Goal: Use online tool/utility: Utilize a website feature to perform a specific function

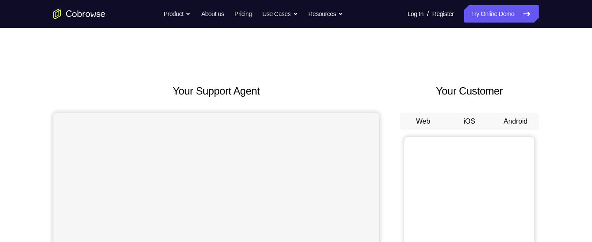
click at [515, 121] on button "Android" at bounding box center [515, 121] width 46 height 17
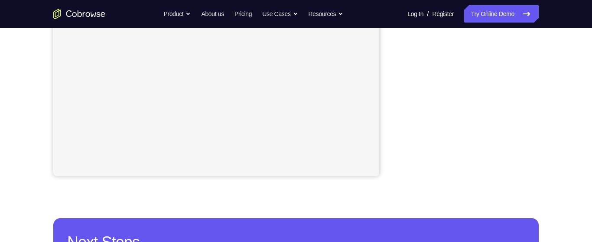
scroll to position [239, 0]
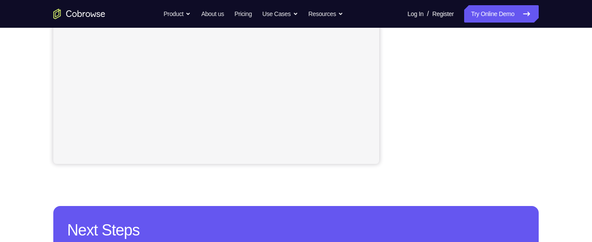
click at [559, 119] on div "Your Support Agent Your Customer Web iOS Android Next Steps We’d be happy to gi…" at bounding box center [296, 74] width 555 height 572
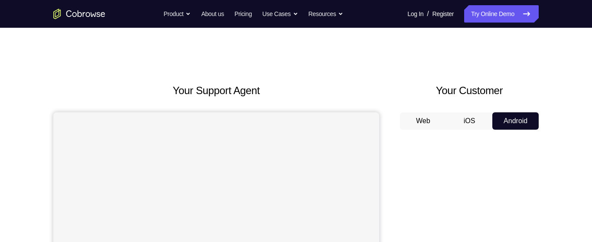
scroll to position [0, 0]
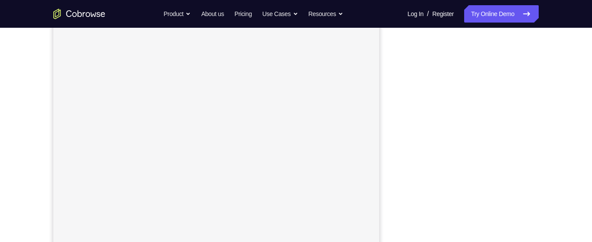
scroll to position [154, 0]
